Goal: Task Accomplishment & Management: Manage account settings

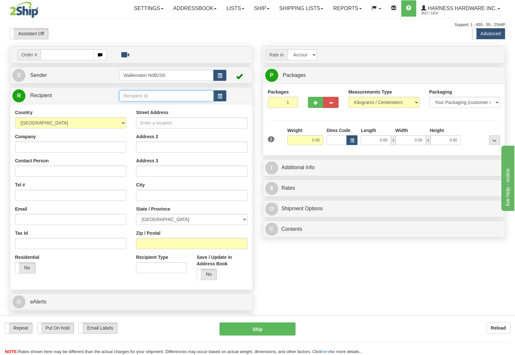
click at [140, 96] on input "text" at bounding box center [166, 95] width 94 height 11
type input "belc"
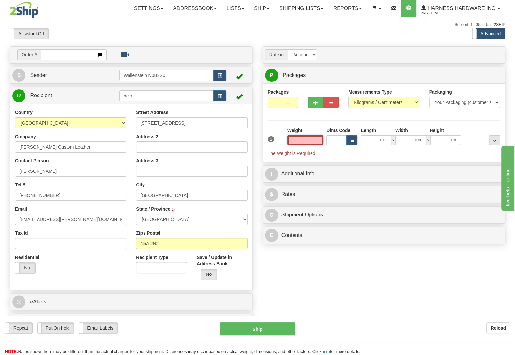
type input "STRATFORD"
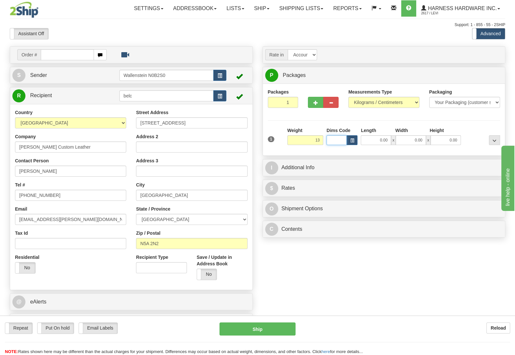
type input "13.00"
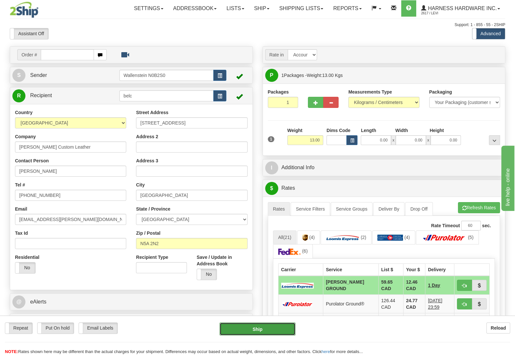
click at [259, 325] on button "Ship" at bounding box center [257, 329] width 76 height 13
type input "DD"
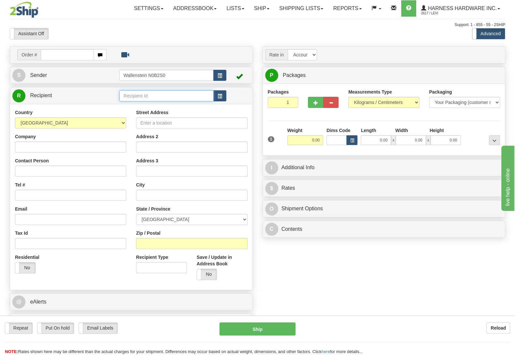
click at [138, 95] on input "text" at bounding box center [166, 95] width 94 height 11
type input "dogdc"
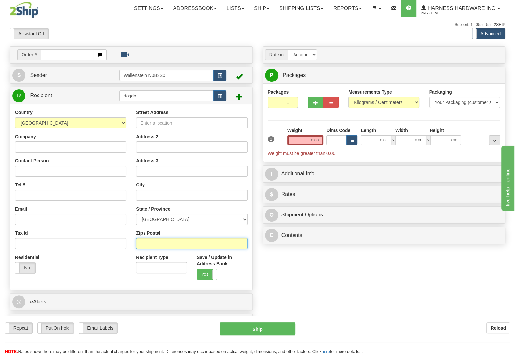
click at [169, 247] on input "Zip / Postal" at bounding box center [191, 243] width 111 height 11
type input "v9k2s4"
type input "QUALICUM BEACH"
select select "BC"
drag, startPoint x: 308, startPoint y: 140, endPoint x: 424, endPoint y: 157, distance: 117.7
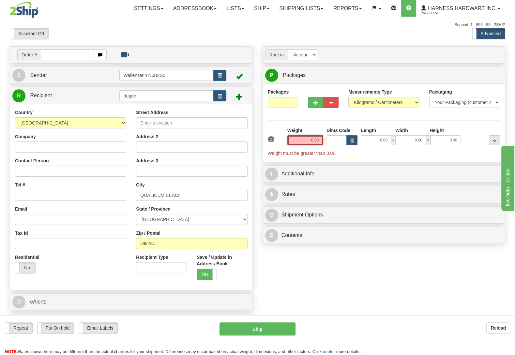
click at [323, 145] on input "0.00" at bounding box center [305, 140] width 36 height 10
type input "4.00"
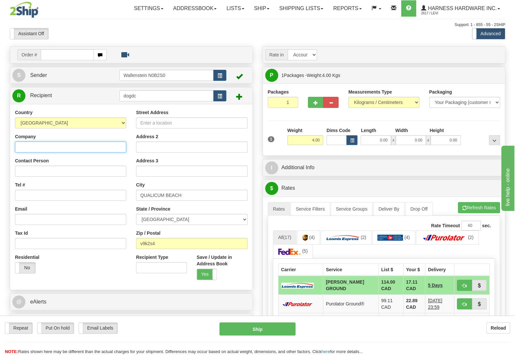
click at [49, 148] on input "Company" at bounding box center [70, 147] width 111 height 11
paste input "Dog Day Creations"
type input "Dog Day Creations"
click at [42, 171] on input "Contact Person" at bounding box center [70, 171] width 111 height 11
paste input "Logan Pilger"
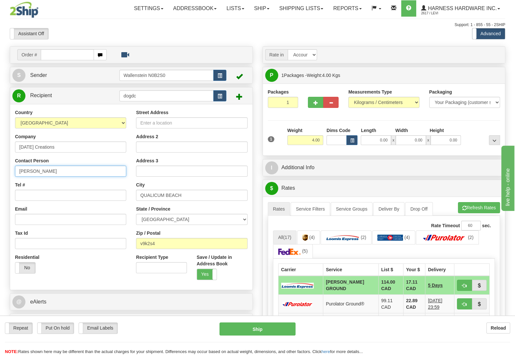
type input "Logan Pilger"
click at [50, 198] on input "Tel #" at bounding box center [70, 195] width 111 height 11
paste input "(587) 225-7687"
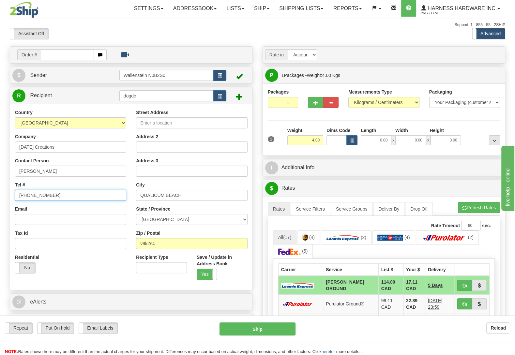
type input "(587) 225-7687"
click at [164, 123] on input "Street Address" at bounding box center [191, 122] width 111 height 11
paste input "1365 Meadowood Way"
type input "1365 Meadowood Way"
click at [40, 218] on input "Email" at bounding box center [70, 219] width 111 height 11
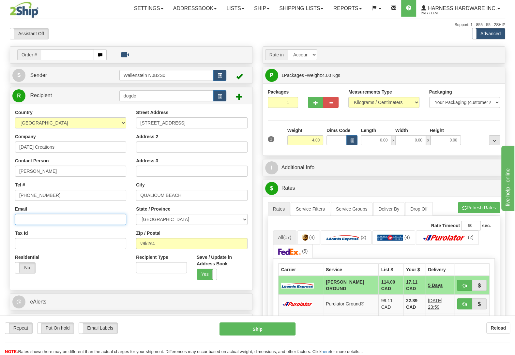
paste input "loganbpilger@hotmail.com"
type input "loganbpilger@hotmail.com"
click at [478, 210] on button "Refresh Rates" at bounding box center [479, 207] width 42 height 11
click at [145, 96] on input "dogdc" at bounding box center [166, 95] width 94 height 11
click at [57, 332] on label "Put On hold" at bounding box center [56, 328] width 37 height 11
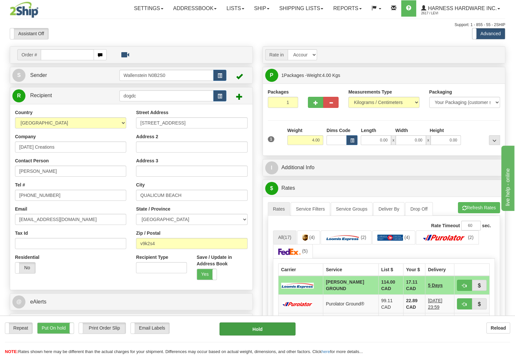
click at [274, 322] on div "Repeat Repeat Put On hold Put On hold Print Order Slip Print Order Slip Email L…" at bounding box center [257, 335] width 515 height 39
click at [244, 329] on button "Hold" at bounding box center [257, 329] width 76 height 13
type input "DD"
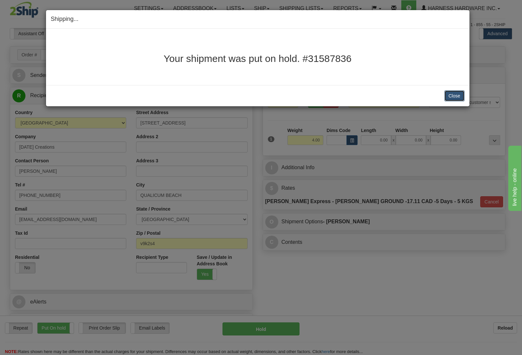
click at [457, 96] on button "Close" at bounding box center [454, 95] width 20 height 11
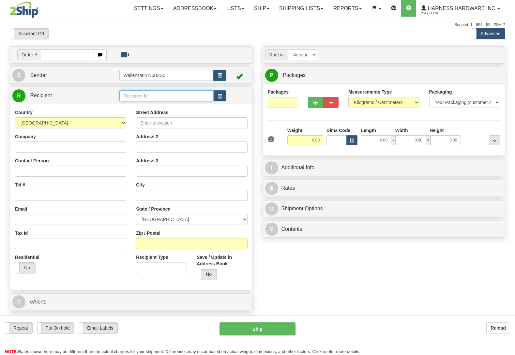
click at [135, 97] on input "text" at bounding box center [166, 95] width 94 height 11
type input "rivr"
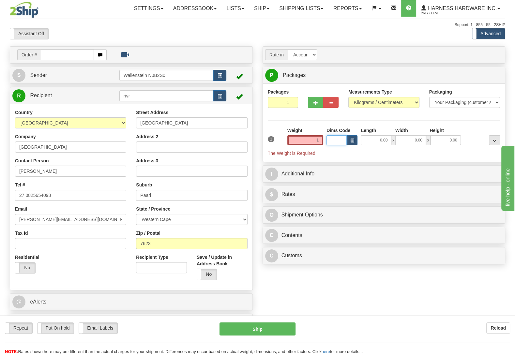
type input "1.00"
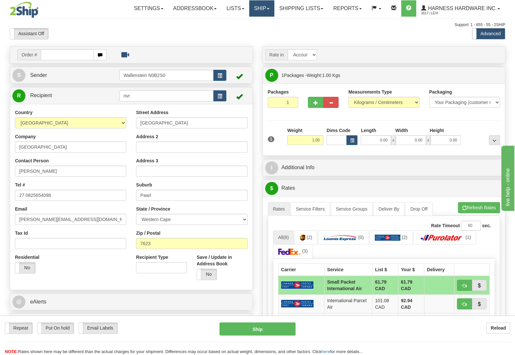
click at [264, 6] on link "Ship" at bounding box center [261, 8] width 25 height 16
click at [251, 30] on span "OnHold / Order Queue" at bounding box center [244, 31] width 46 height 5
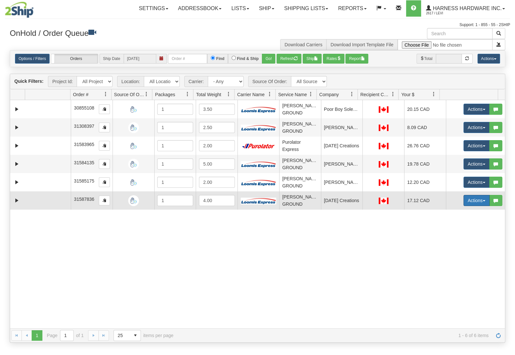
click at [474, 202] on button "Actions" at bounding box center [476, 200] width 26 height 11
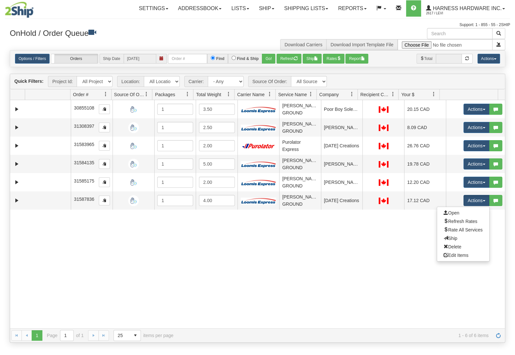
drag, startPoint x: 461, startPoint y: 245, endPoint x: 461, endPoint y: 241, distance: 4.2
click at [461, 241] on ul "Open Refresh Rates Rate All Services Ship Delete Edit Items" at bounding box center [463, 234] width 53 height 55
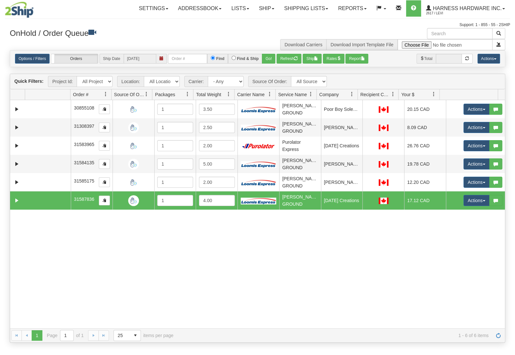
click at [461, 240] on div "30855108 Wallenstein N0B2S0 89229674 89229675 30855108 1 3.50 LOOMIS GROUND Lev…" at bounding box center [257, 214] width 495 height 228
click at [471, 200] on button "Actions" at bounding box center [476, 200] width 26 height 11
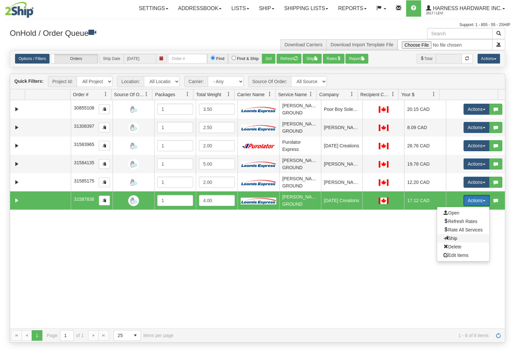
click at [448, 240] on span "Ship" at bounding box center [451, 238] width 14 height 5
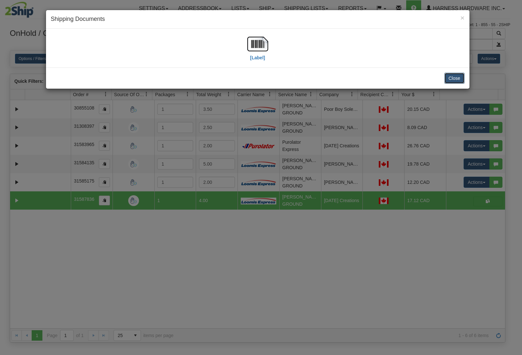
click at [454, 79] on button "Close" at bounding box center [454, 78] width 20 height 11
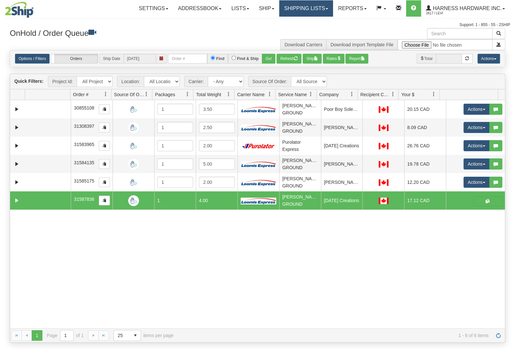
click at [302, 4] on link "Shipping lists" at bounding box center [306, 8] width 54 height 16
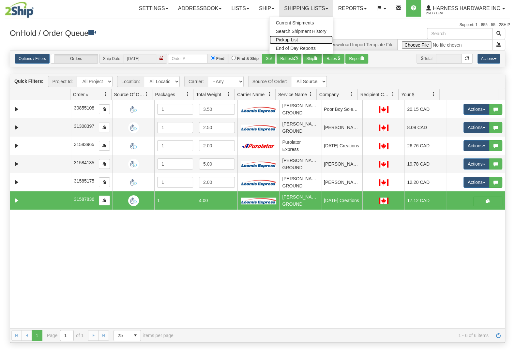
click at [305, 37] on link "Pickup List" at bounding box center [301, 40] width 64 height 8
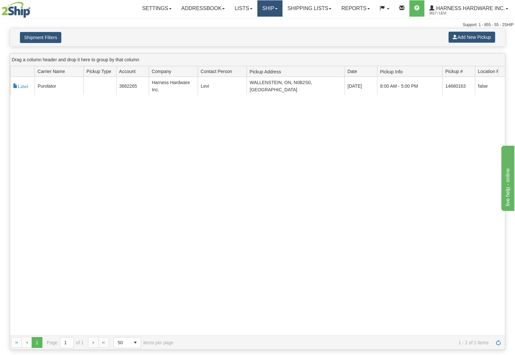
click at [270, 4] on link "Ship" at bounding box center [269, 8] width 25 height 16
click at [264, 25] on link "Ship Screen" at bounding box center [252, 23] width 59 height 8
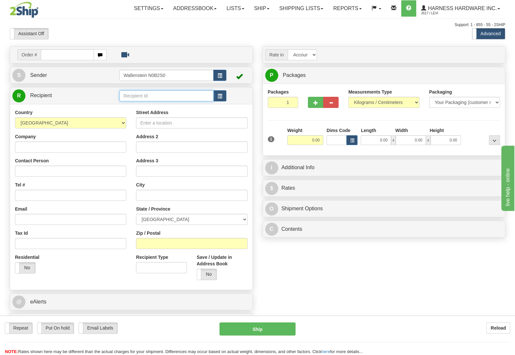
drag, startPoint x: 146, startPoint y: 96, endPoint x: 132, endPoint y: 103, distance: 15.5
click at [146, 98] on input "text" at bounding box center [166, 95] width 94 height 11
type input "YONH"
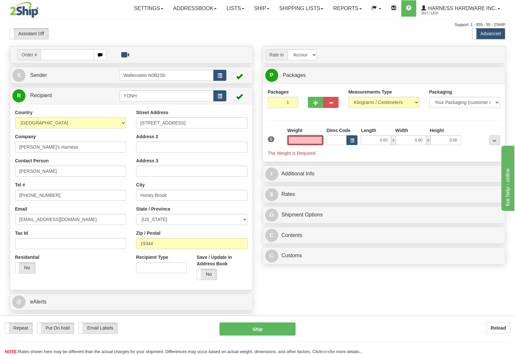
type input "HONEY BROOK"
type input "5.50"
